Goal: Find specific page/section: Find specific page/section

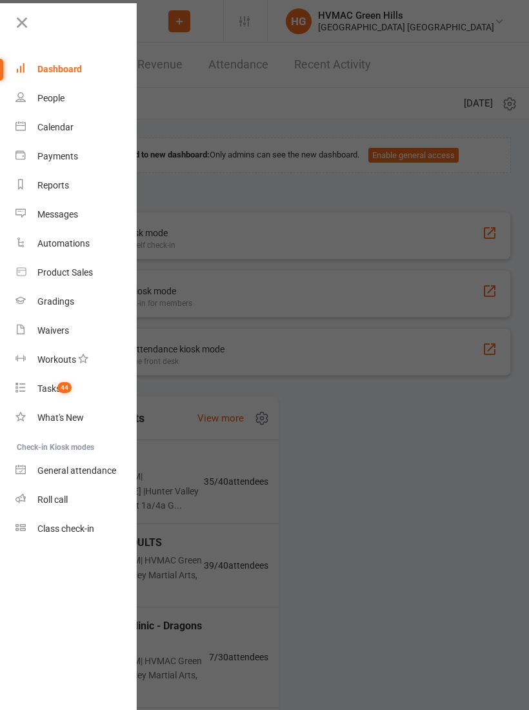
click at [51, 185] on div "Reports" at bounding box center [53, 185] width 32 height 10
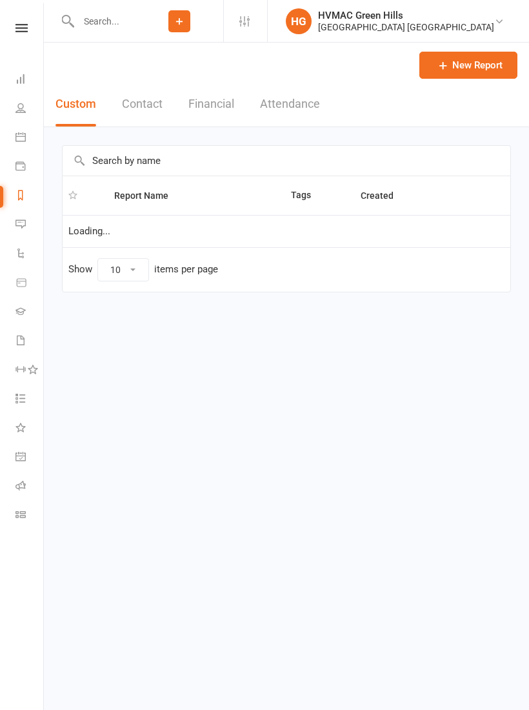
select select "100"
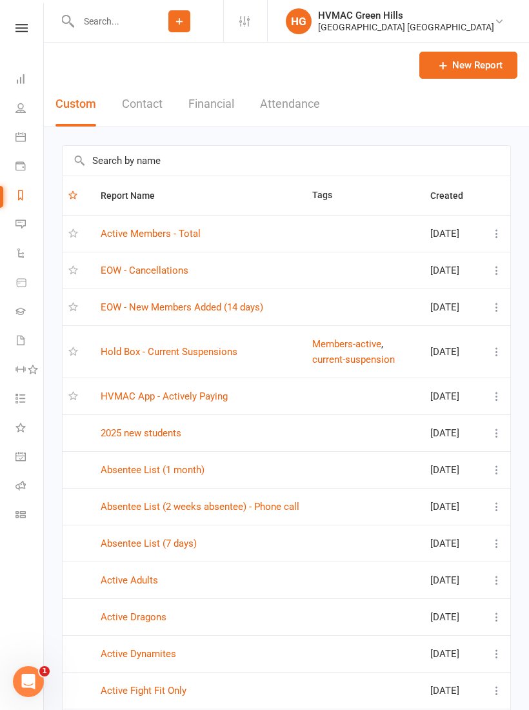
click at [177, 161] on input "text" at bounding box center [287, 161] width 448 height 30
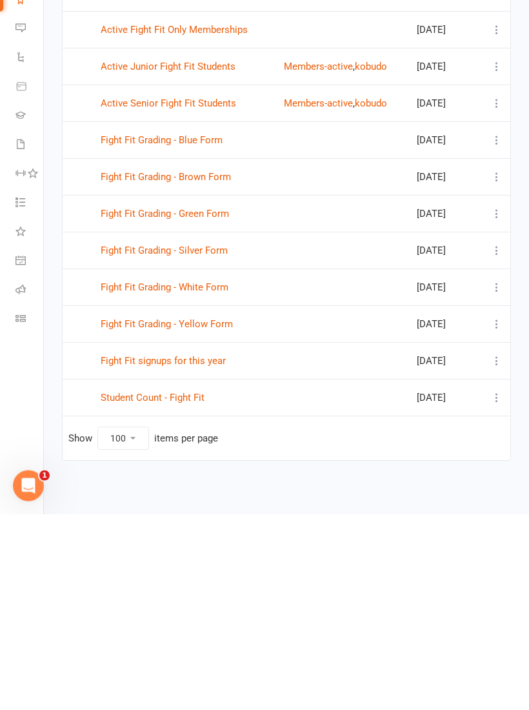
type input "Fight"
click at [209, 404] on link "Fight Fit Grading - Green Form" at bounding box center [165, 410] width 128 height 12
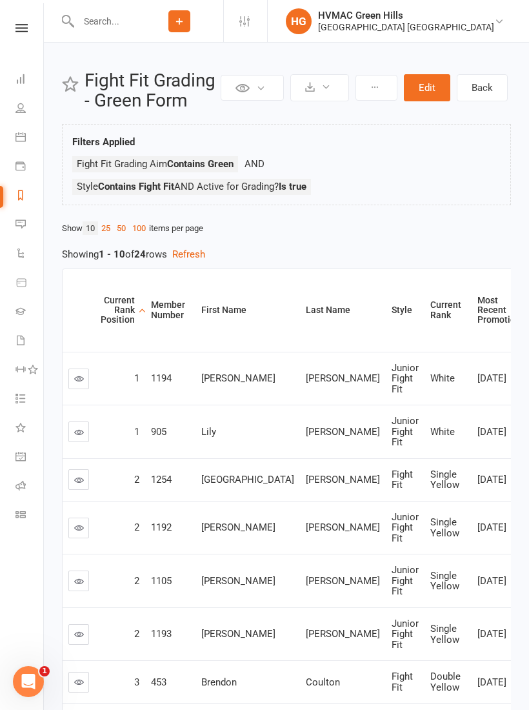
click at [4, 170] on li "Payments" at bounding box center [21, 167] width 43 height 29
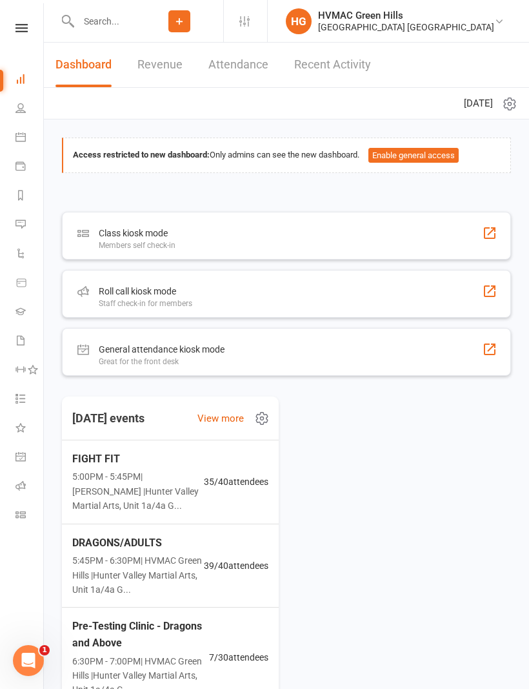
click at [120, 25] on input "text" at bounding box center [104, 21] width 61 height 18
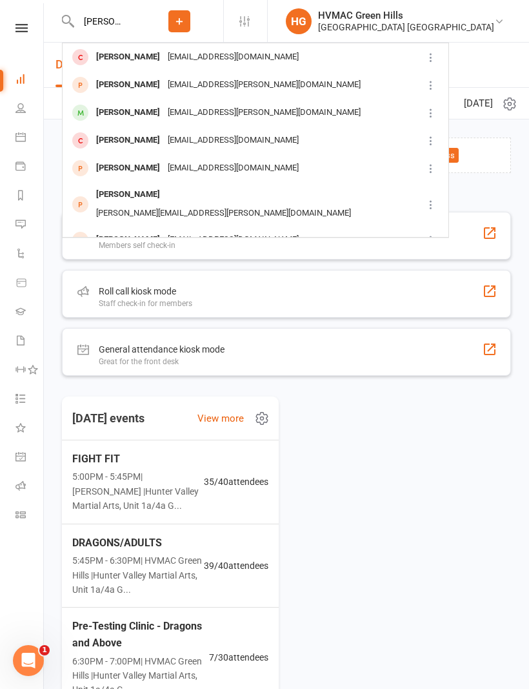
type input "[PERSON_NAME]"
click at [182, 110] on div "[EMAIL_ADDRESS][PERSON_NAME][DOMAIN_NAME]" at bounding box center [264, 112] width 201 height 19
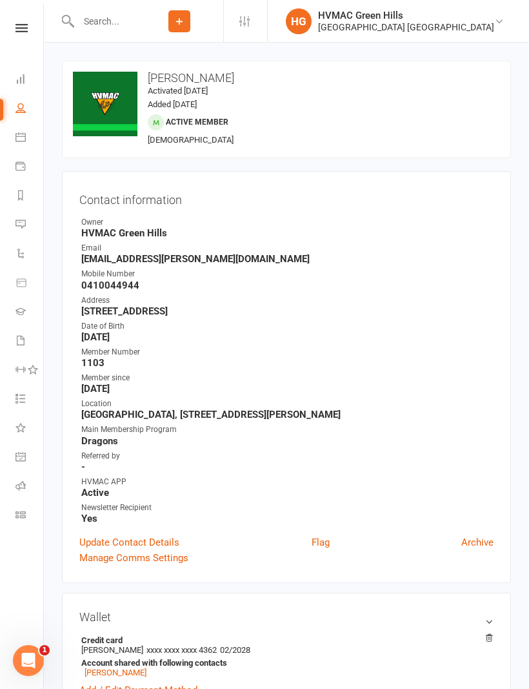
click at [103, 19] on input "text" at bounding box center [104, 21] width 61 height 18
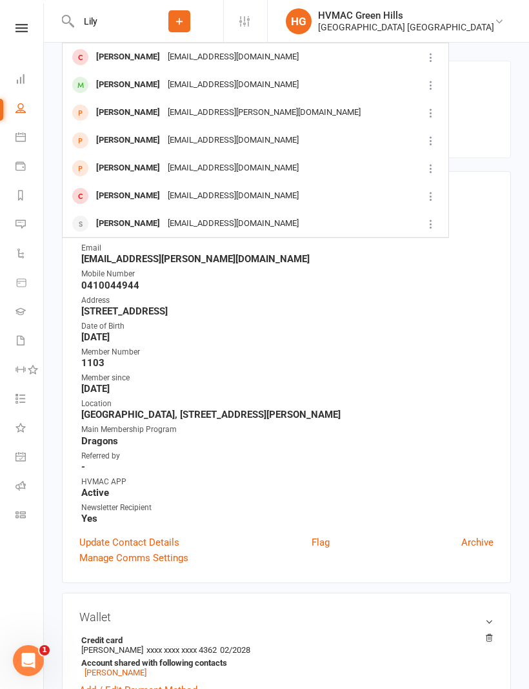
type input "Lily"
click at [236, 88] on div "[EMAIL_ADDRESS][DOMAIN_NAME]" at bounding box center [233, 85] width 139 height 19
